Goal: Ask a question

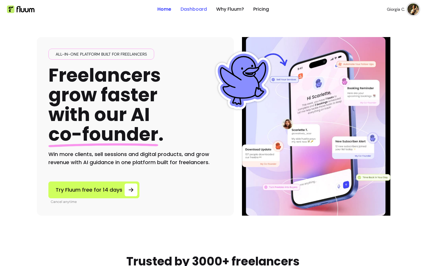
click at [191, 8] on link "Dashboard" at bounding box center [194, 9] width 26 height 7
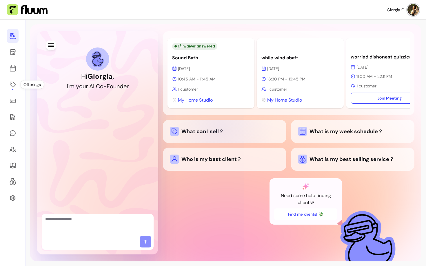
click at [218, 134] on div "What can I sell ?" at bounding box center [225, 131] width 110 height 9
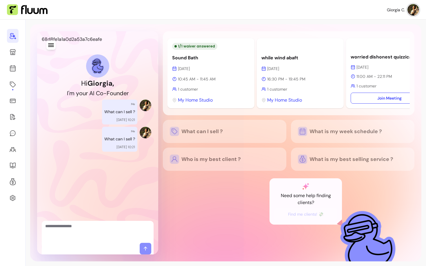
click at [107, 231] on textarea "Ask me anything..." at bounding box center [97, 232] width 105 height 17
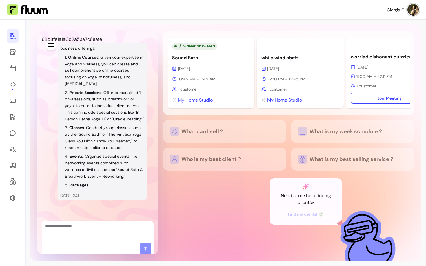
click at [76, 235] on textarea "Ask me anything..." at bounding box center [97, 232] width 105 height 17
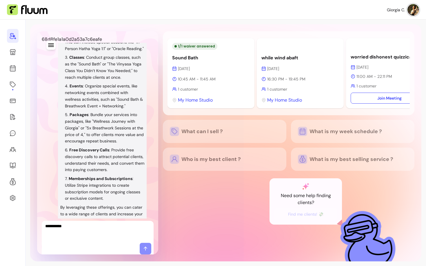
scroll to position [240, 0]
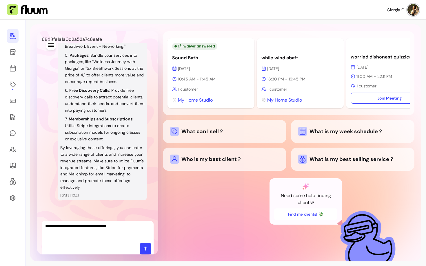
type textarea "**********"
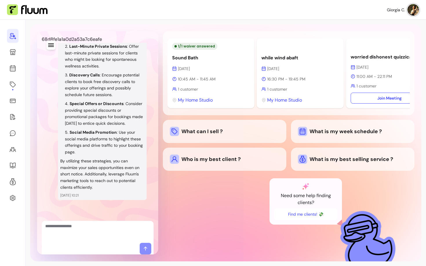
scroll to position [487, 0]
click at [113, 228] on textarea "Ask me anything..." at bounding box center [97, 232] width 105 height 17
click at [95, 233] on textarea "Ask me anything..." at bounding box center [97, 232] width 105 height 17
type textarea "**********"
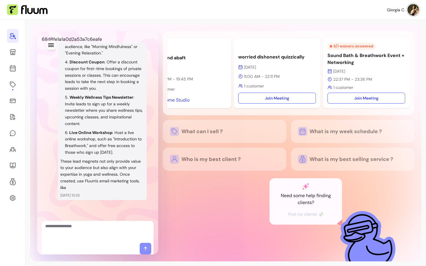
scroll to position [828, 0]
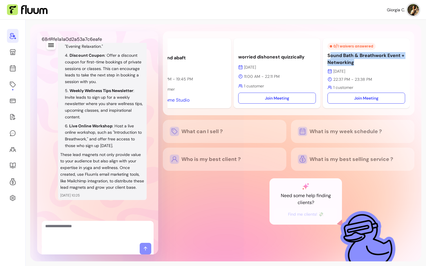
drag, startPoint x: 331, startPoint y: 55, endPoint x: 360, endPoint y: 65, distance: 30.1
click at [360, 65] on p "Sound Bath & Breathwork Event + Networking" at bounding box center [367, 59] width 78 height 14
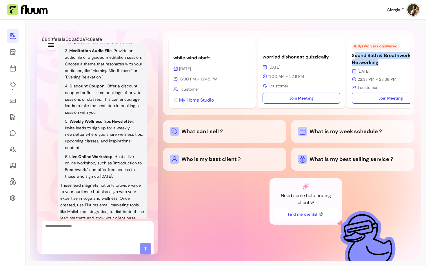
scroll to position [785, 0]
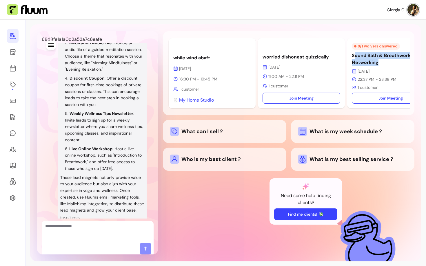
click at [296, 217] on button "Find me clients! 💸" at bounding box center [305, 215] width 63 height 12
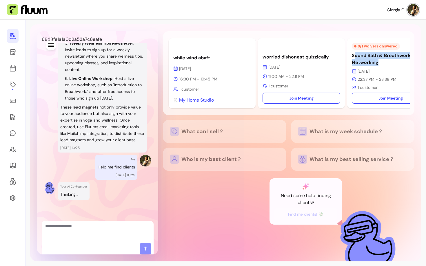
scroll to position [855, 0]
